Goal: Ask a question: Seek information or help from site administrators or community

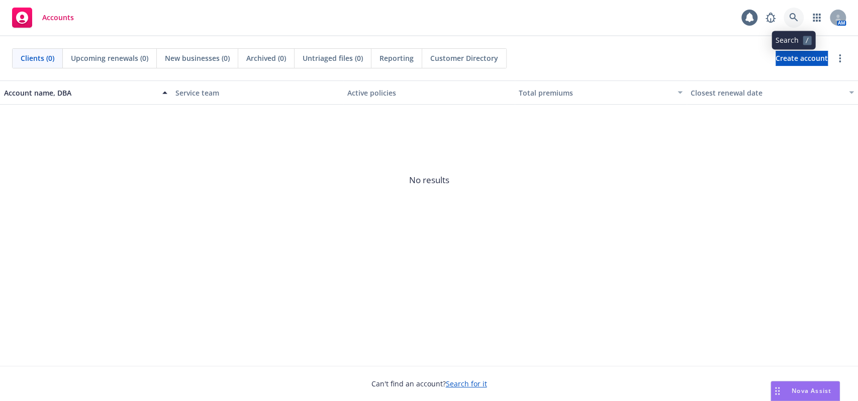
click at [803, 15] on link at bounding box center [794, 18] width 20 height 20
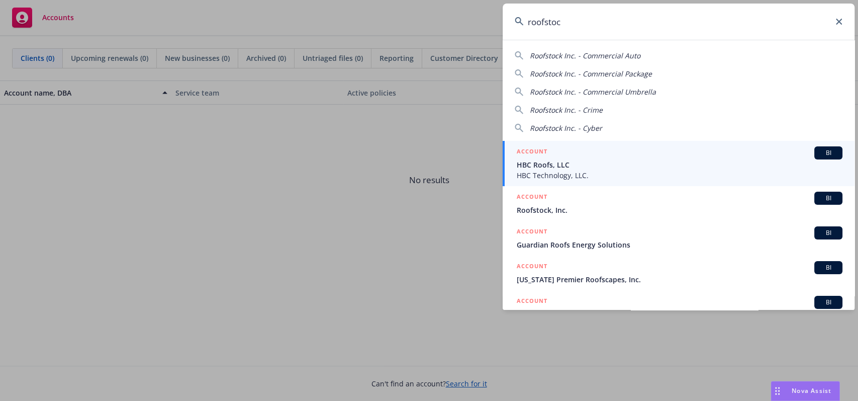
type input "roofstock"
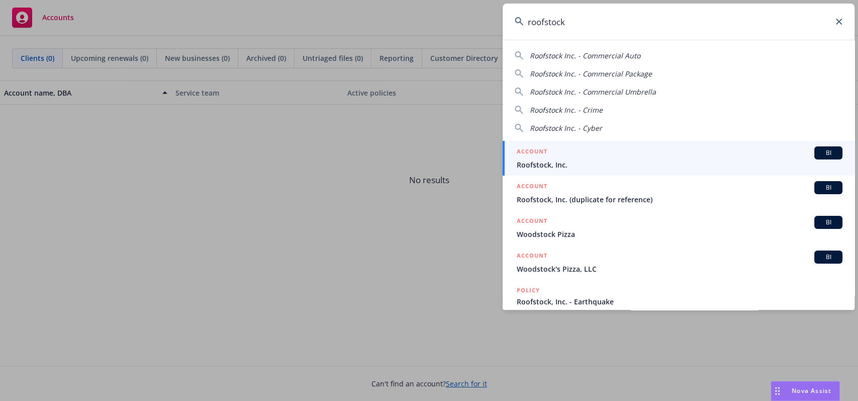
click at [550, 165] on span "Roofstock, Inc." at bounding box center [680, 164] width 326 height 11
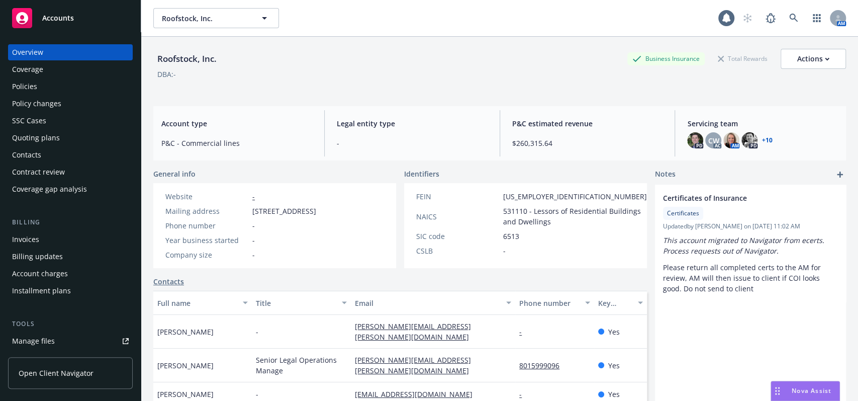
click at [58, 91] on div "Policies" at bounding box center [70, 86] width 117 height 16
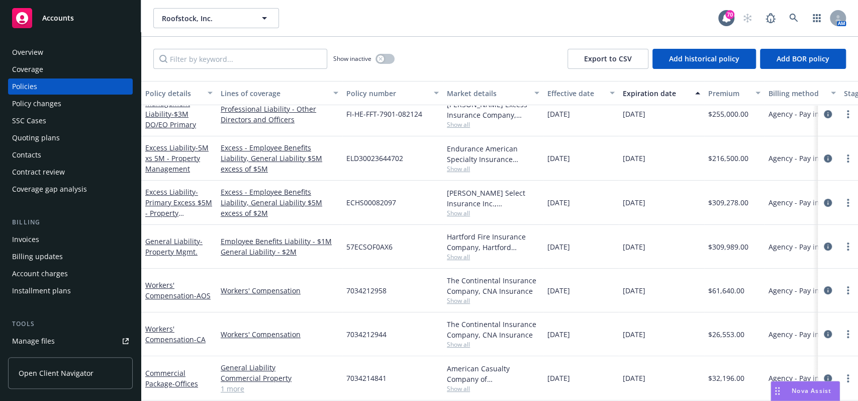
scroll to position [201, 0]
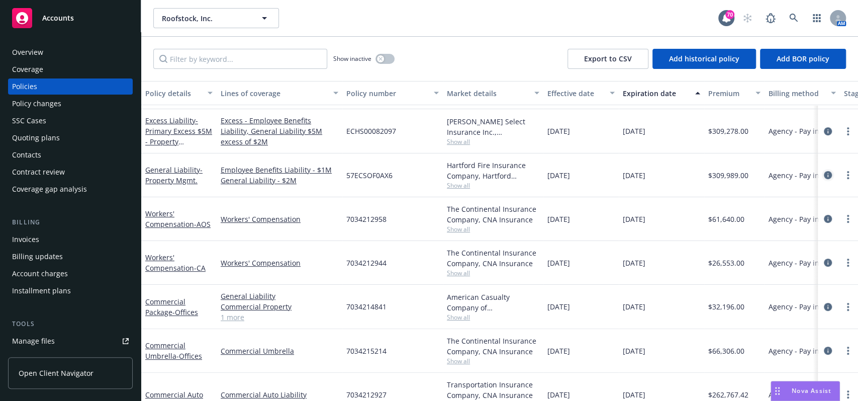
click at [824, 174] on icon "circleInformation" at bounding box center [828, 175] width 8 height 8
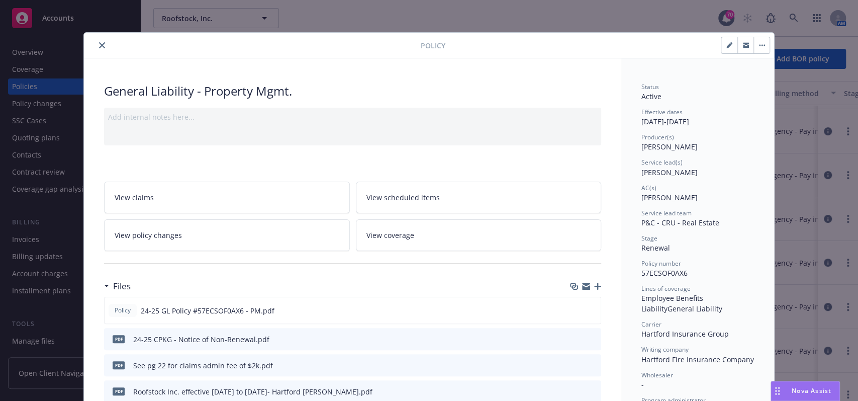
scroll to position [67, 0]
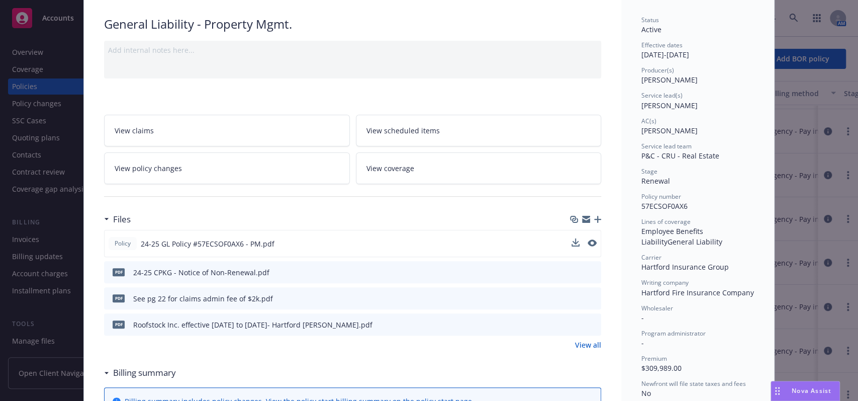
click at [588, 245] on button at bounding box center [592, 243] width 9 height 11
click at [589, 270] on icon "preview file" at bounding box center [591, 271] width 9 height 7
click at [587, 239] on icon "preview file" at bounding box center [591, 242] width 9 height 7
click at [792, 388] on span "Nova Assist" at bounding box center [812, 390] width 40 height 9
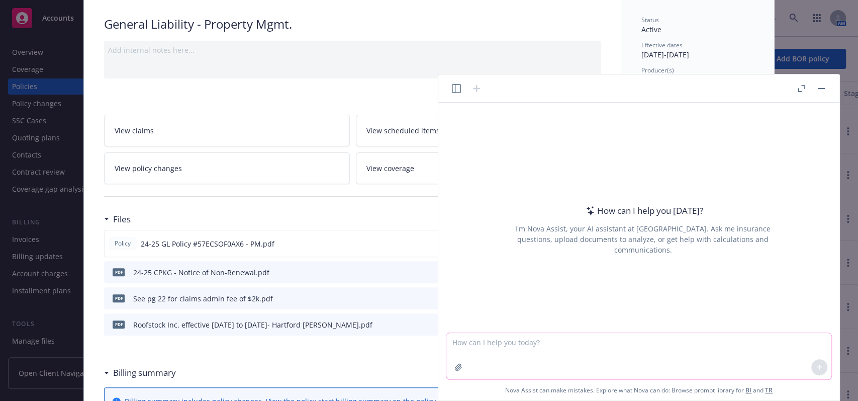
click at [551, 335] on textarea at bounding box center [639, 356] width 385 height 46
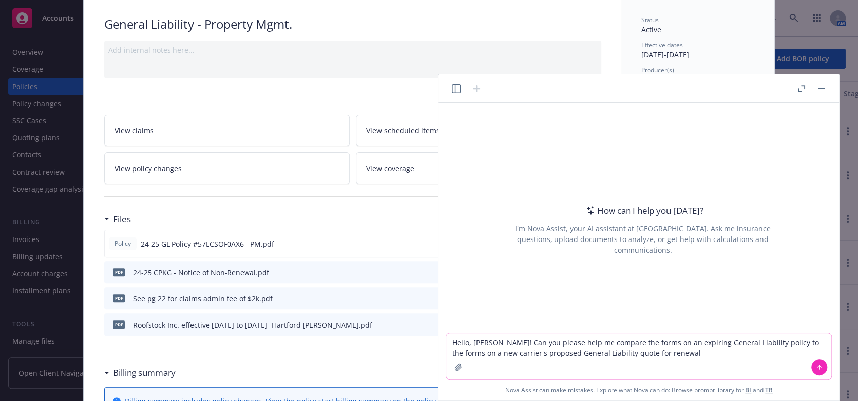
type textarea "Hello, [PERSON_NAME]! Can you please help me compare the forms on an expiring G…"
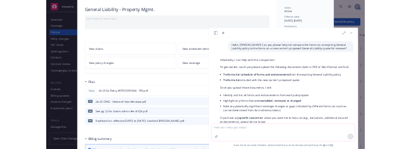
scroll to position [47, 0]
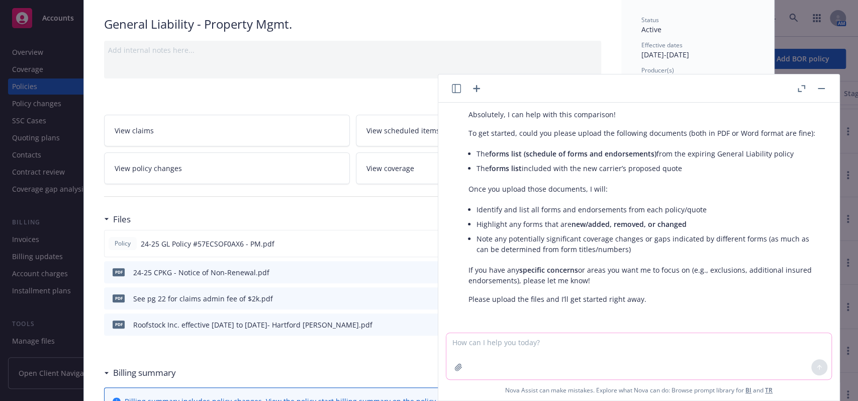
click at [512, 360] on textarea at bounding box center [639, 356] width 385 height 46
click at [459, 346] on textarea at bounding box center [639, 356] width 385 height 46
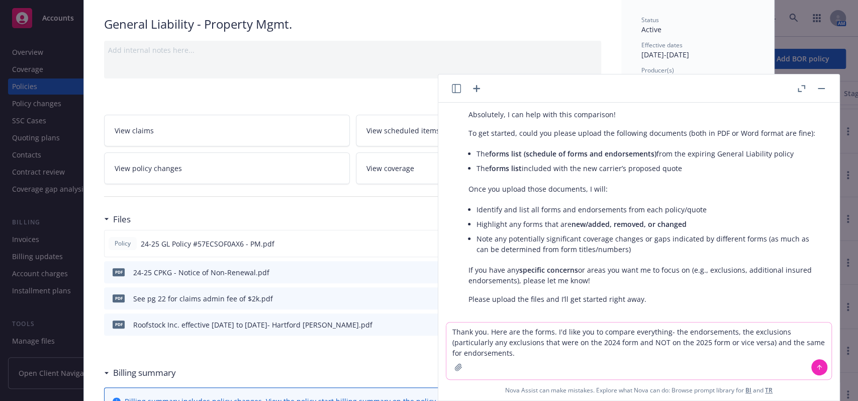
type textarea "Thank you. Here are the forms. I'd like you to compare everything- the endorsem…"
click at [461, 368] on icon "button" at bounding box center [458, 367] width 7 height 7
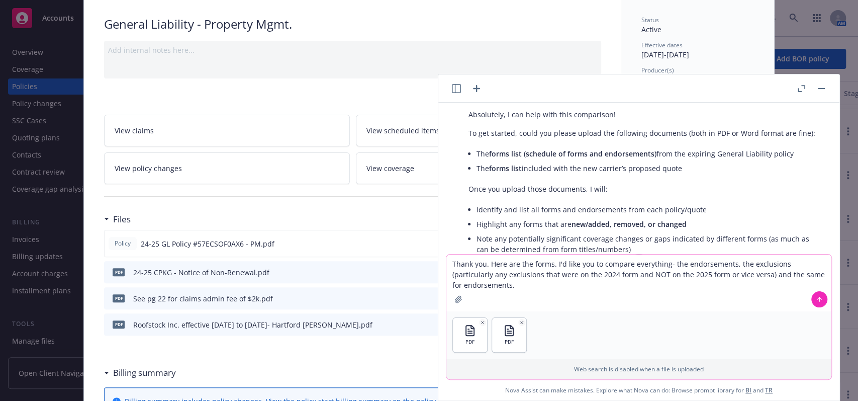
click at [818, 301] on icon at bounding box center [819, 299] width 7 height 7
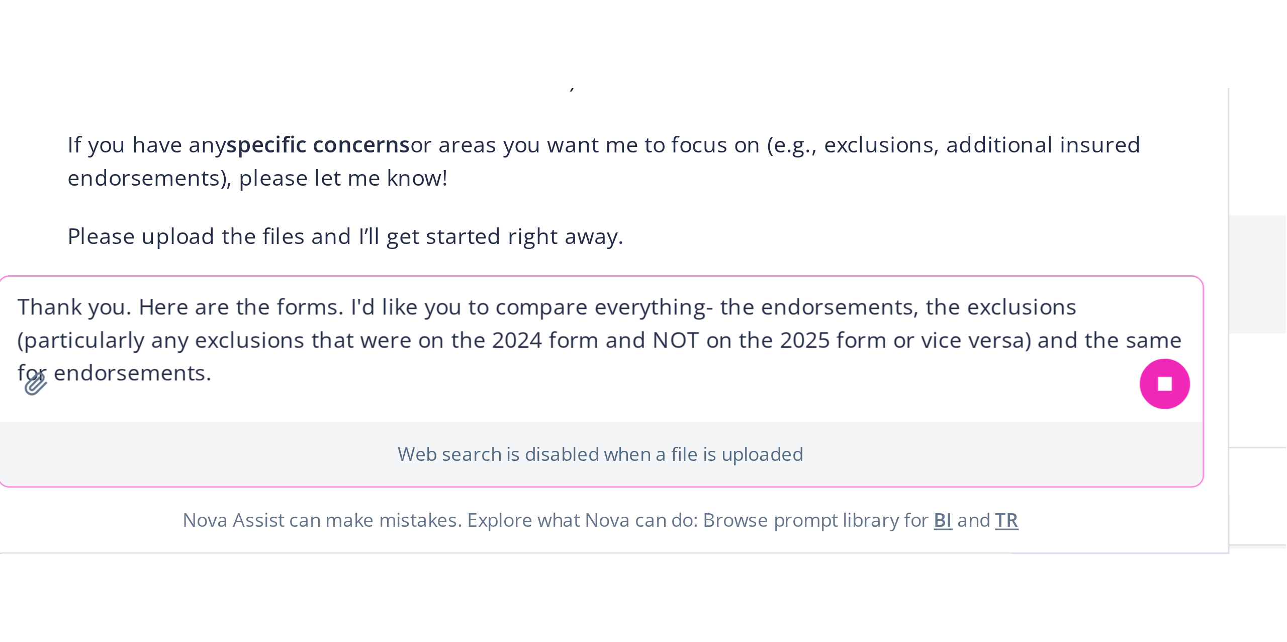
scroll to position [67, 0]
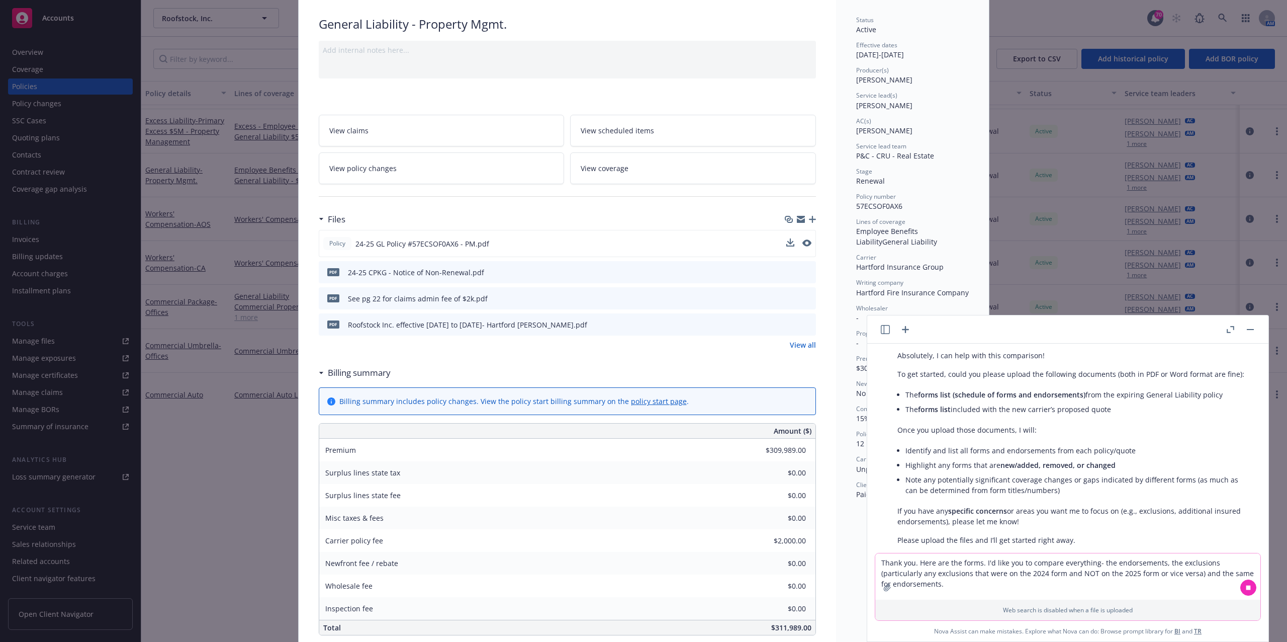
click at [858, 327] on button "button" at bounding box center [1230, 329] width 12 height 12
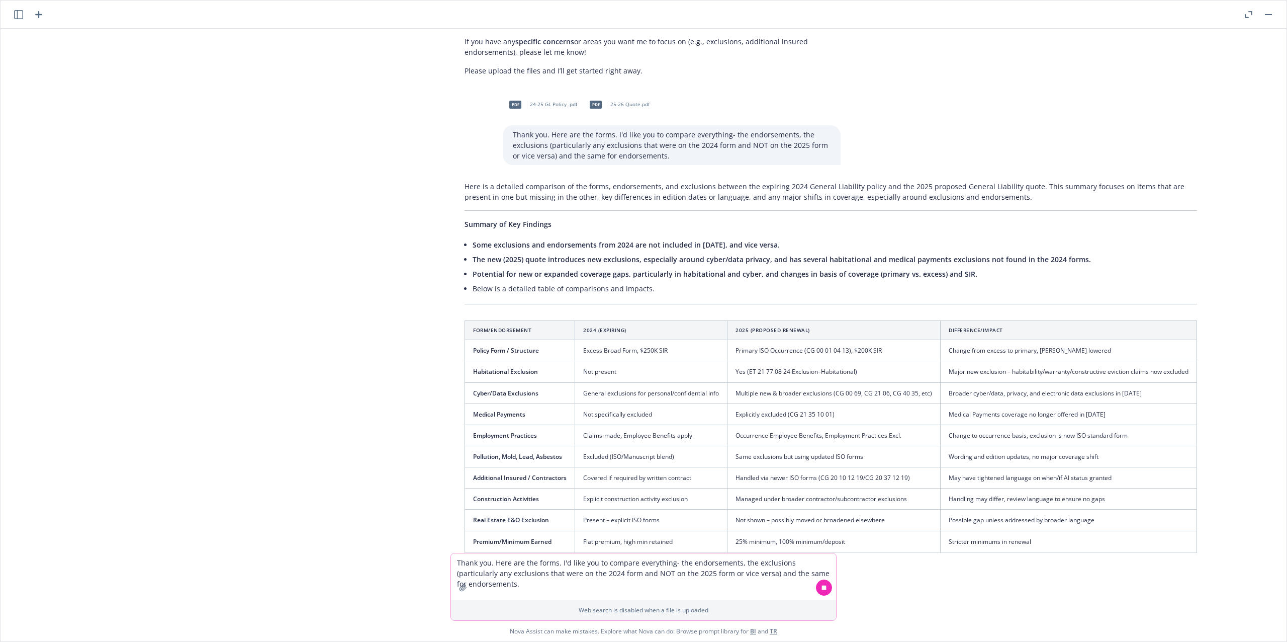
scroll to position [268, 0]
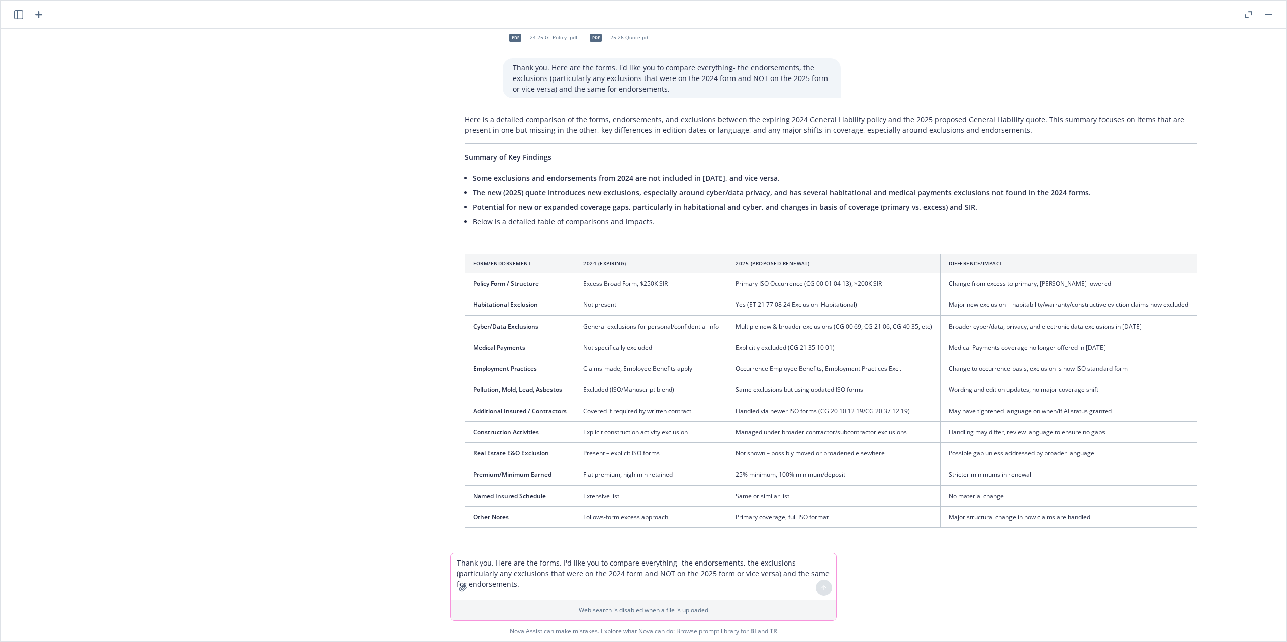
click at [842, 312] on td "Yes (ET 21 77 08 24 Exclusion–Habitational)" at bounding box center [834, 304] width 213 height 21
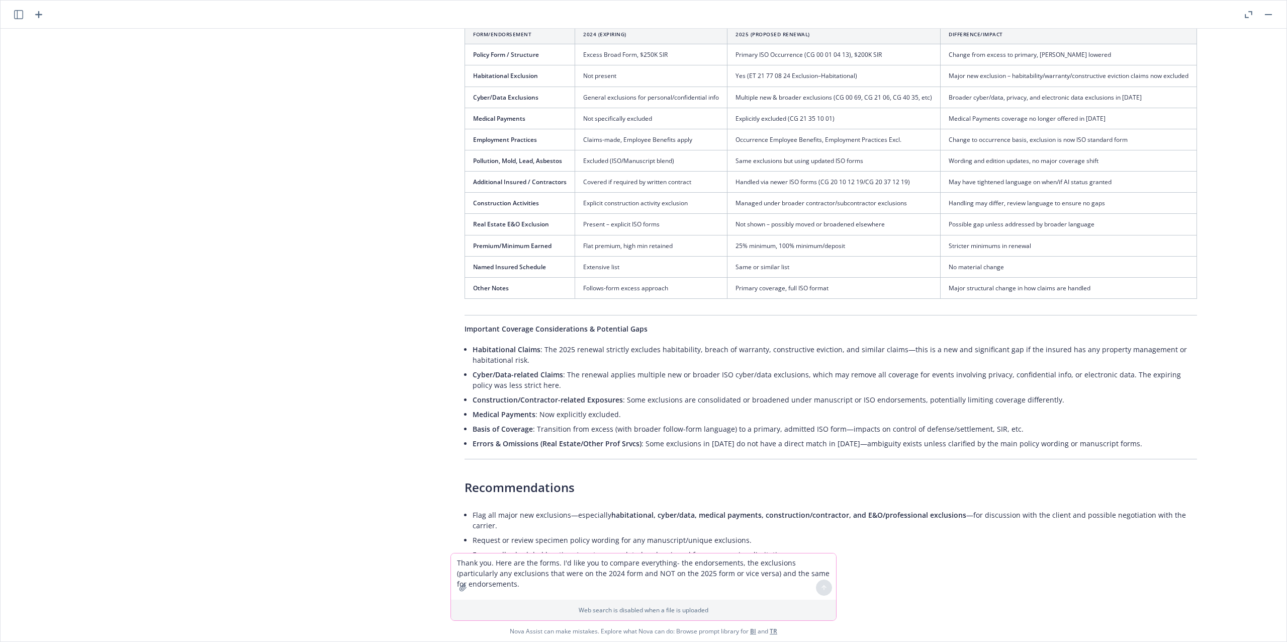
scroll to position [536, 0]
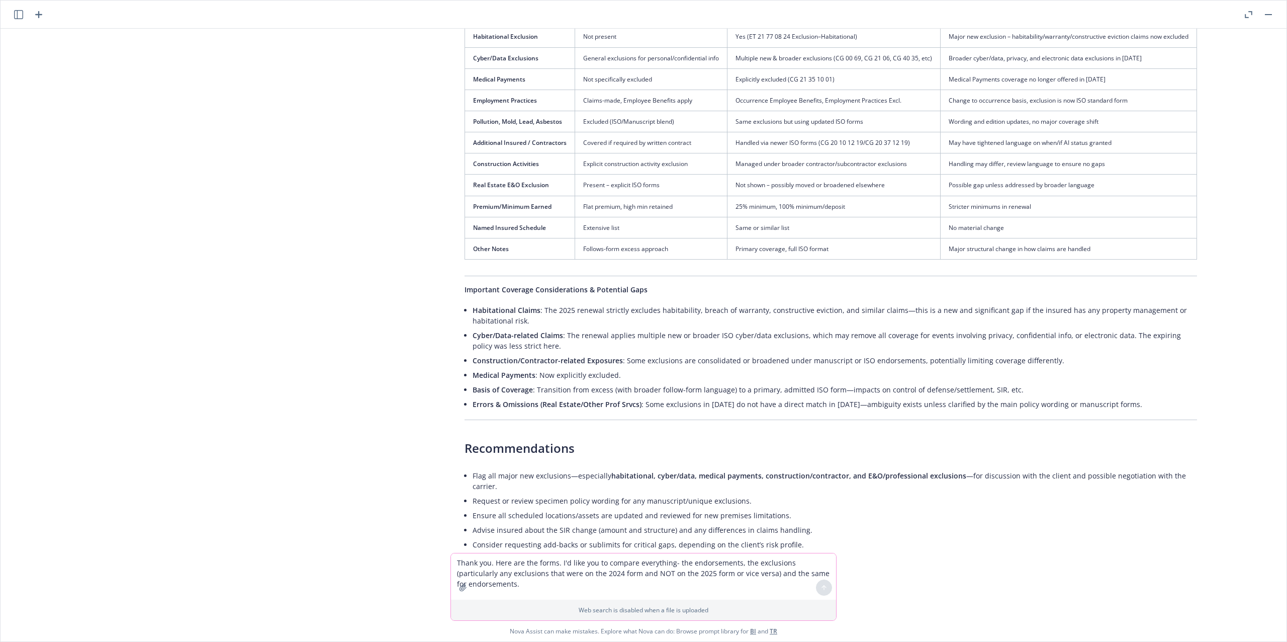
click at [536, 400] on textarea "Thank you. Here are the forms. I'd like you to compare everything- the endorsem…" at bounding box center [643, 576] width 385 height 46
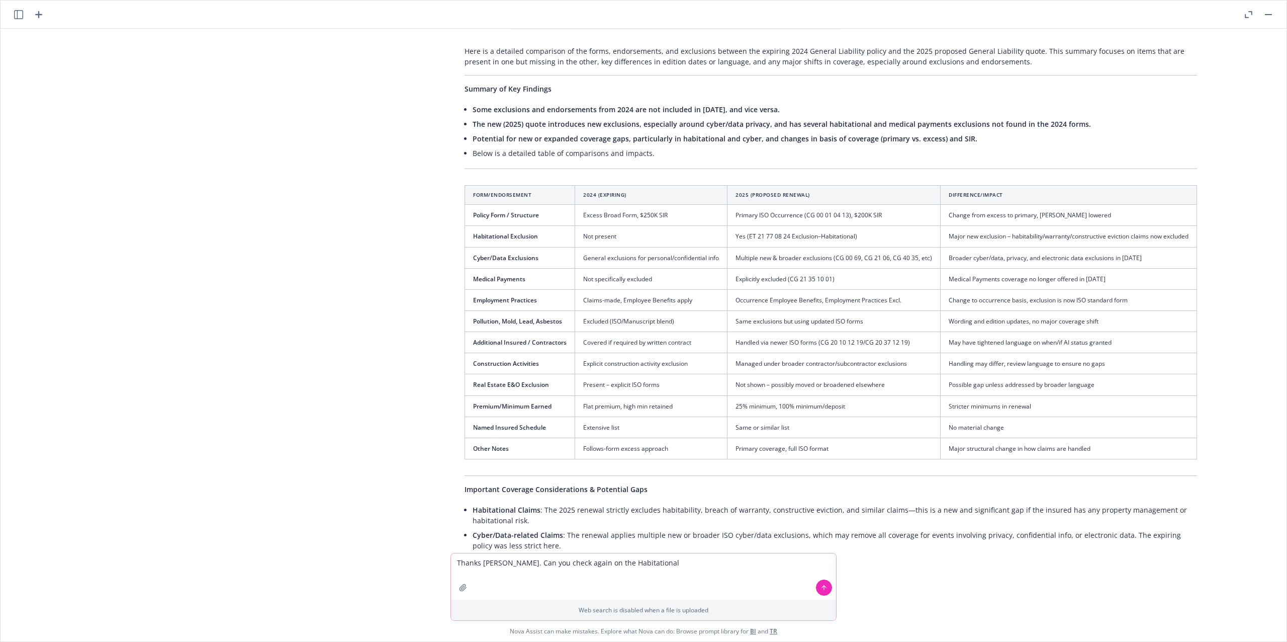
scroll to position [335, 0]
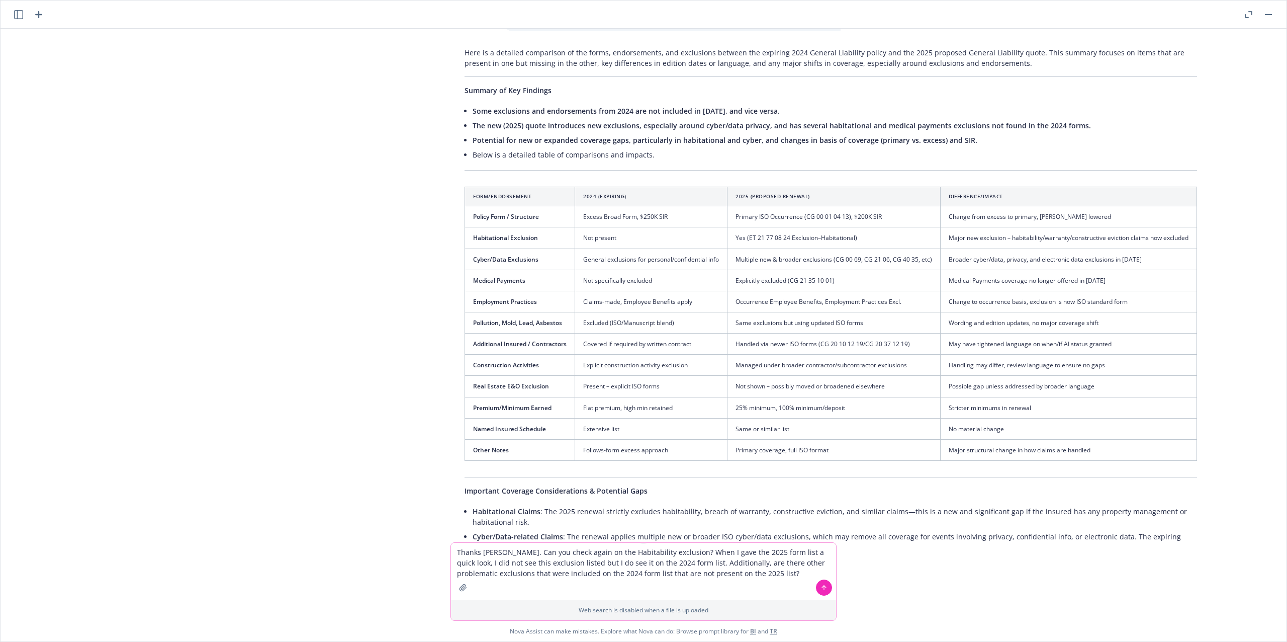
type textarea "Thanks [PERSON_NAME]. Can you check again on the Habitability exclusion? When I…"
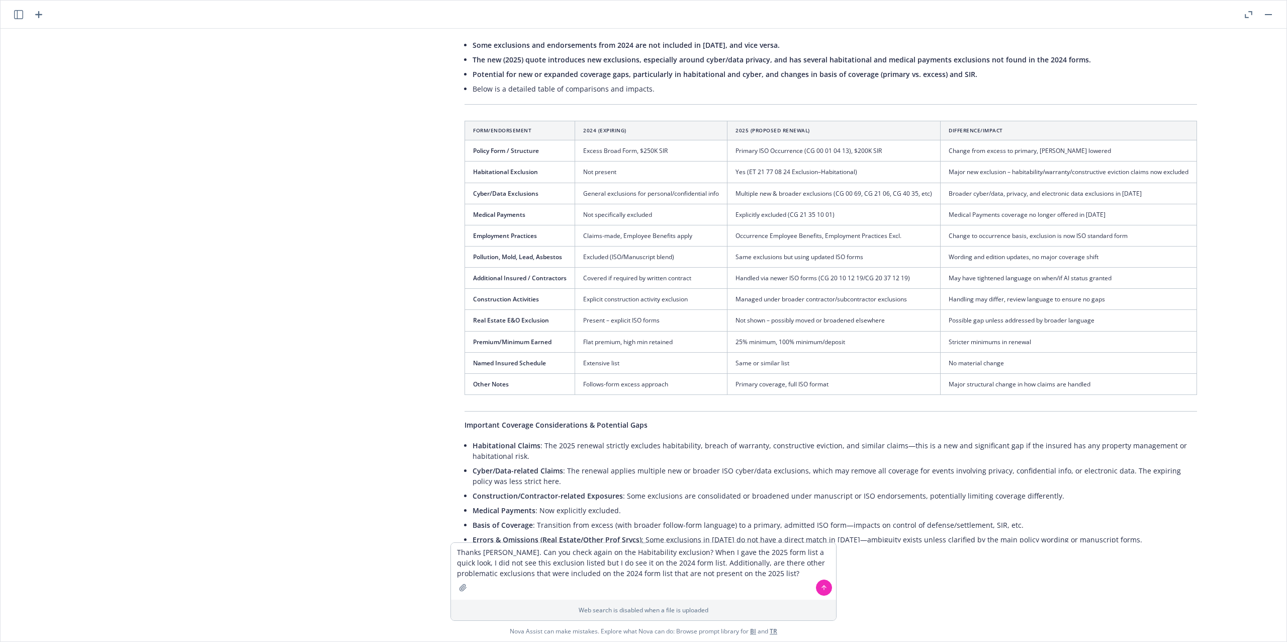
scroll to position [536, 0]
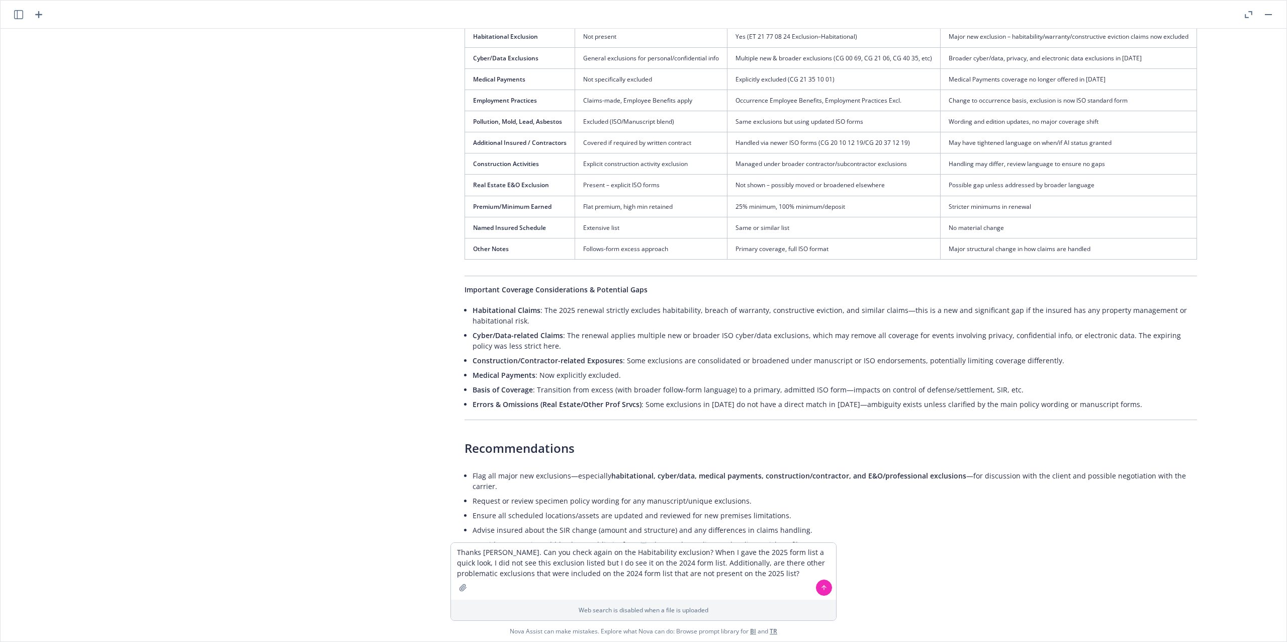
click at [823, 400] on icon at bounding box center [824, 587] width 7 height 7
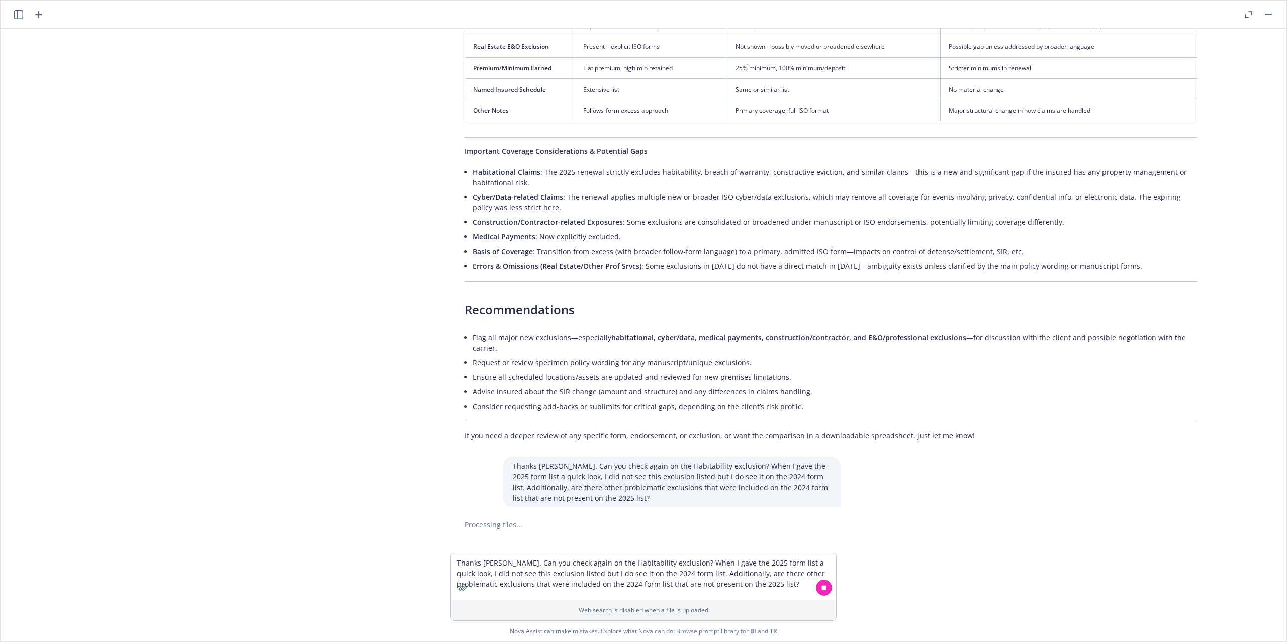
scroll to position [685, 0]
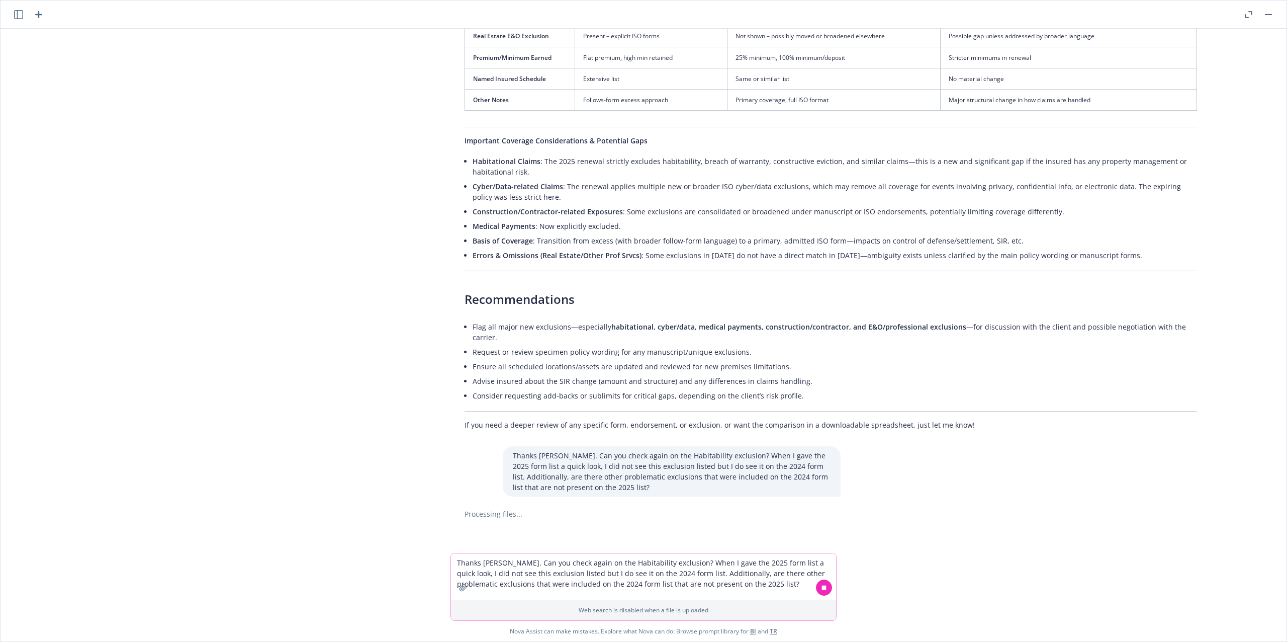
click at [527, 400] on textarea "Thanks [PERSON_NAME]. Can you check again on the Habitability exclusion? When I…" at bounding box center [643, 576] width 385 height 46
type textarea "I apologize, I do not see it on the 2024 form list."
click at [682, 400] on textarea "I apologize, I do not see it on the 2024 form list." at bounding box center [643, 576] width 385 height 46
click at [692, 400] on textarea "I apologize, I do not see it on the 2024 form list." at bounding box center [643, 576] width 385 height 46
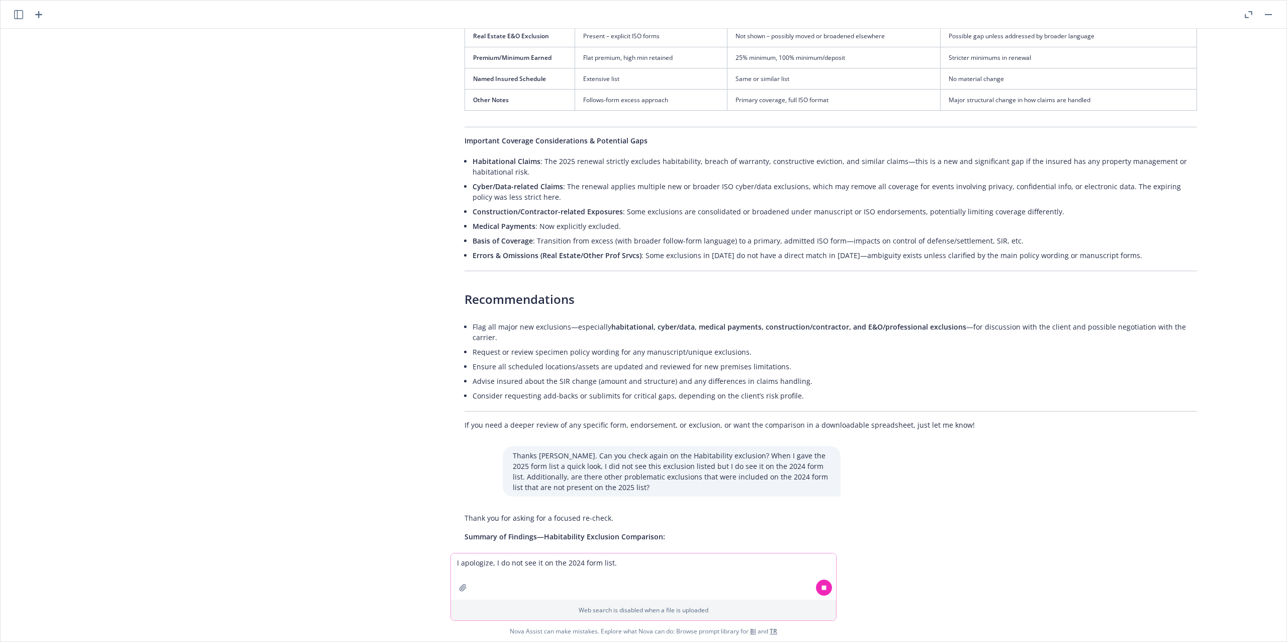
drag, startPoint x: 648, startPoint y: 555, endPoint x: 645, endPoint y: 565, distance: 10.5
click at [648, 400] on textarea "I apologize, I do not see it on the 2024 form list." at bounding box center [643, 576] width 385 height 46
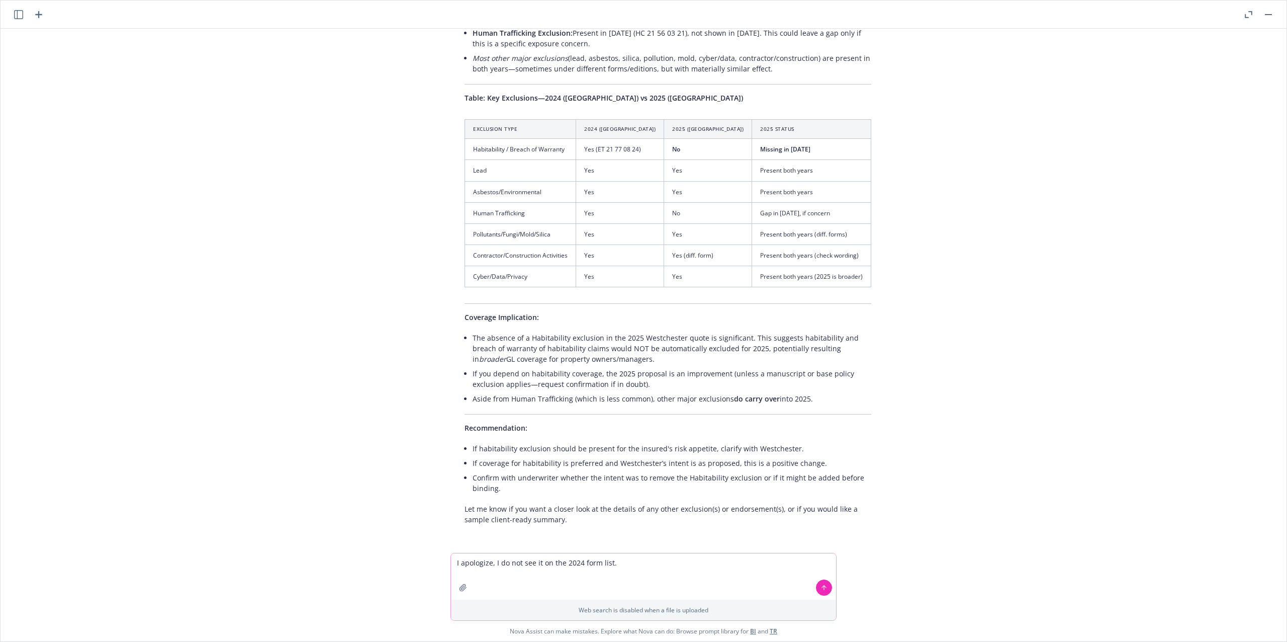
scroll to position [1374, 0]
